Goal: Task Accomplishment & Management: Use online tool/utility

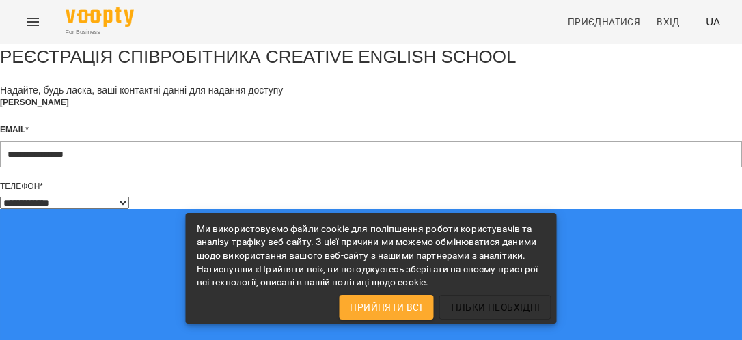
select select "**"
click at [392, 304] on span "Прийняти всі" at bounding box center [386, 307] width 72 height 16
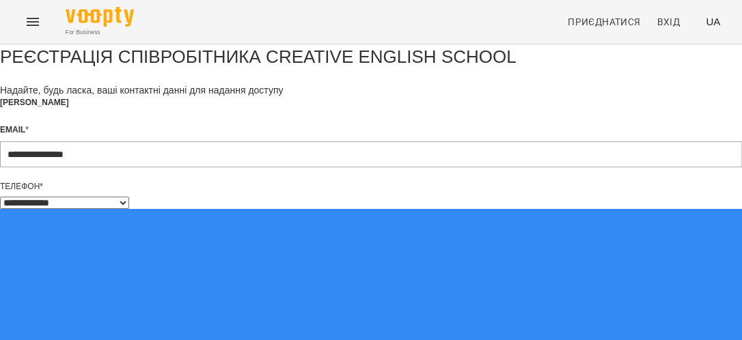
scroll to position [165, 0]
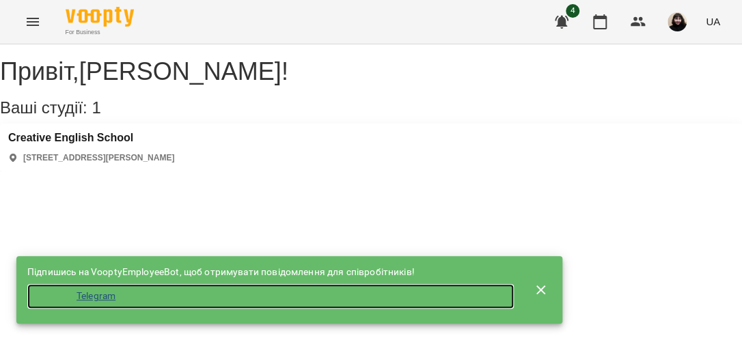
click at [104, 293] on li "Telegram" at bounding box center [270, 296] width 486 height 25
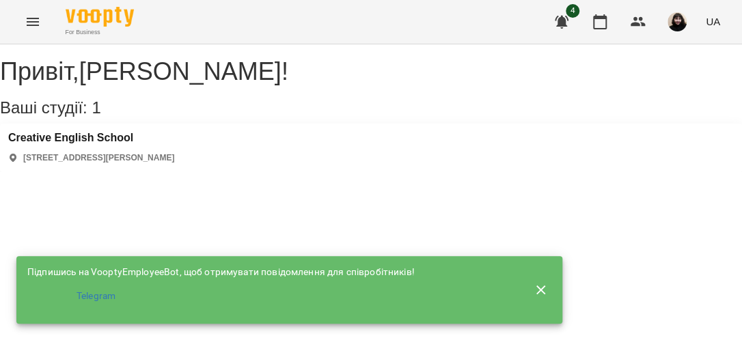
click at [36, 23] on icon "Menu" at bounding box center [33, 22] width 16 height 16
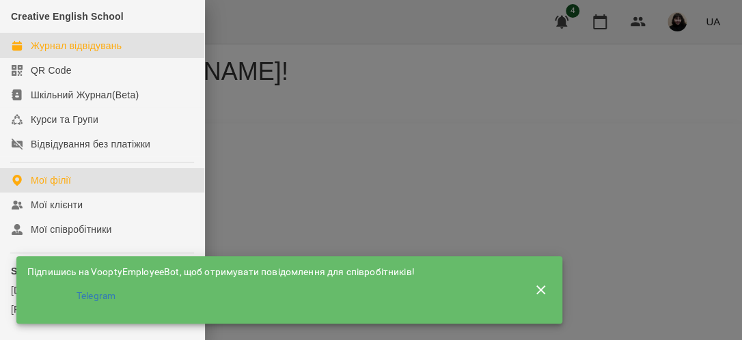
click at [66, 48] on div "Журнал відвідувань" at bounding box center [76, 46] width 91 height 14
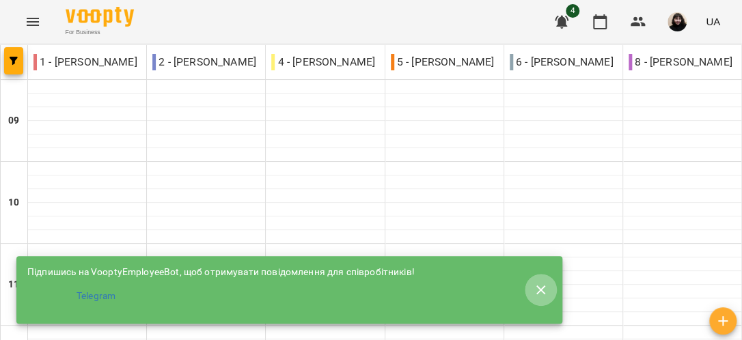
click at [540, 291] on icon "button" at bounding box center [541, 290] width 16 height 16
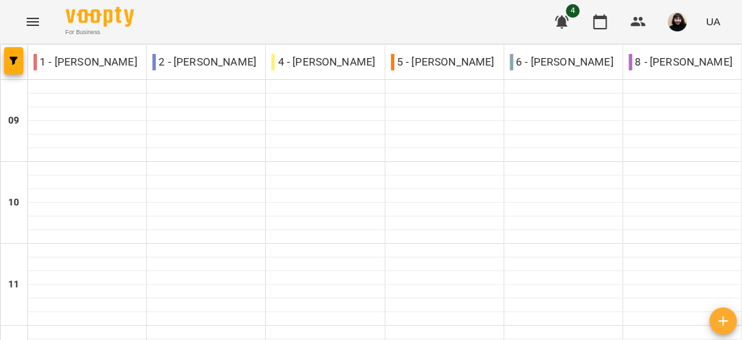
click at [650, 77] on div "8 - [PERSON_NAME]" at bounding box center [682, 62] width 119 height 34
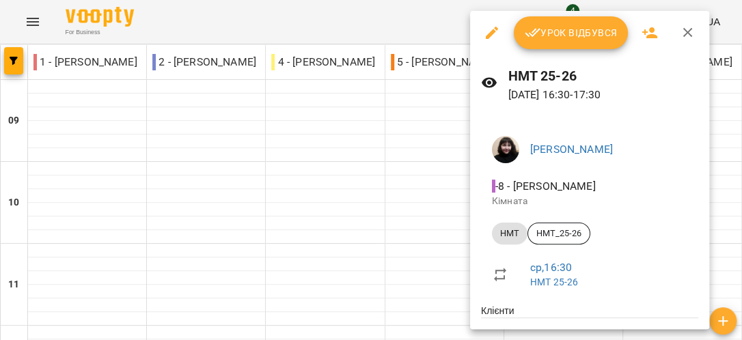
click at [424, 150] on div at bounding box center [371, 170] width 742 height 340
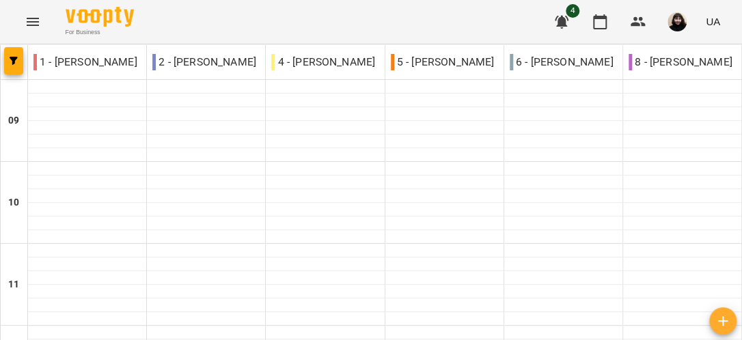
scroll to position [814, 0]
type input "**********"
